Goal: Book appointment/travel/reservation

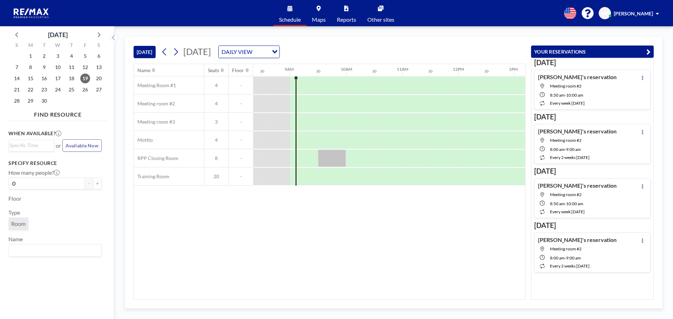
scroll to position [0, 477]
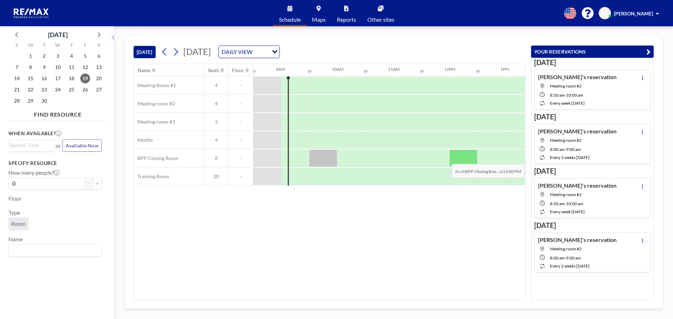
click at [453, 159] on div at bounding box center [463, 159] width 28 height 18
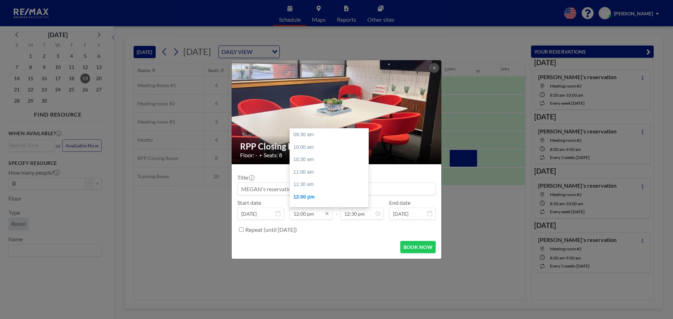
click at [297, 213] on input "12:00 pm" at bounding box center [311, 214] width 43 height 12
click at [310, 157] on div "11:30 am" at bounding box center [331, 157] width 82 height 13
type input "11:30 am"
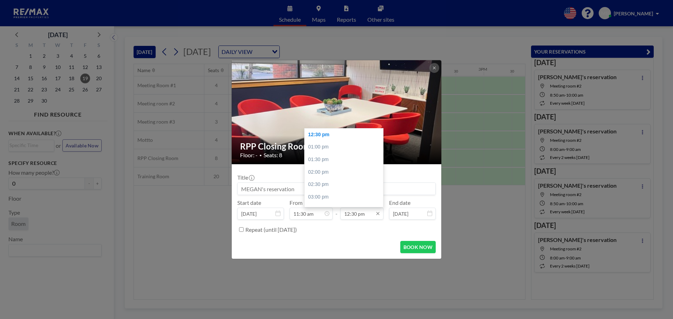
scroll to position [0, 617]
click at [316, 146] on div "01:00 pm" at bounding box center [346, 147] width 82 height 13
type input "01:00 pm"
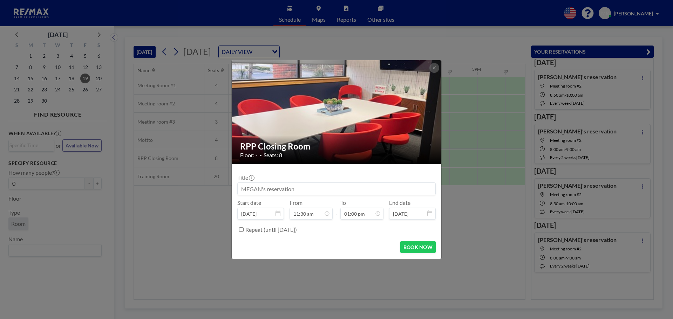
scroll to position [324, 0]
click at [431, 68] on button at bounding box center [434, 68] width 10 height 10
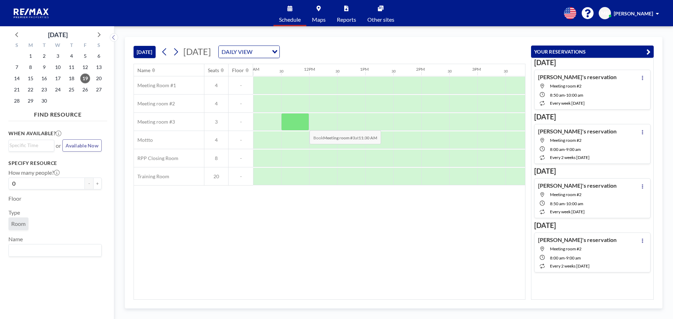
click at [304, 125] on div at bounding box center [295, 122] width 28 height 18
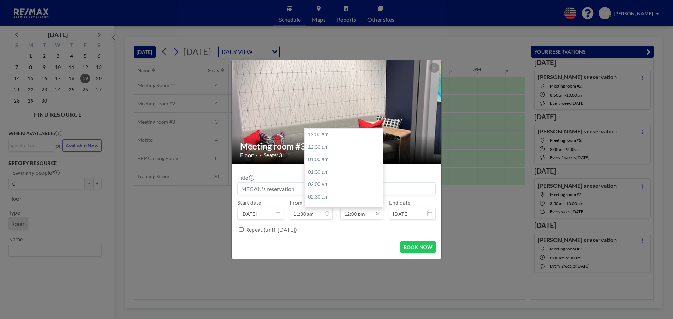
scroll to position [299, 0]
click at [322, 162] on div "01:00 pm" at bounding box center [346, 160] width 82 height 13
type input "01:00 pm"
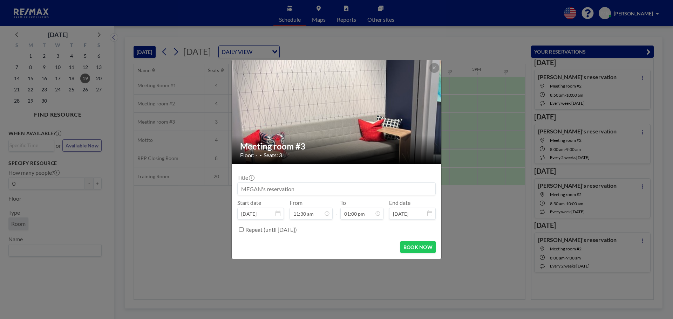
scroll to position [50, 0]
click at [410, 249] on button "BOOK NOW" at bounding box center [417, 247] width 35 height 12
